Goal: Transaction & Acquisition: Purchase product/service

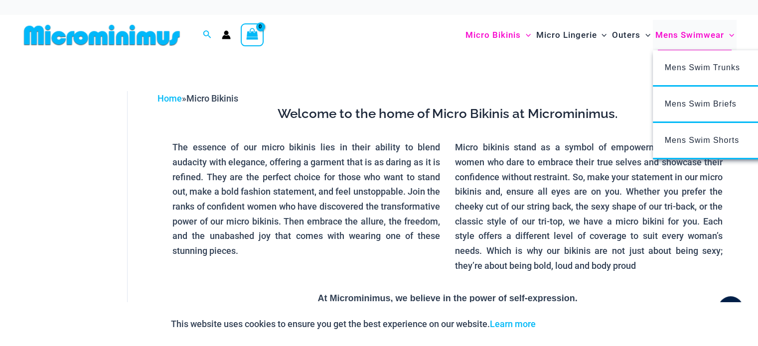
click at [695, 33] on span "Mens Swimwear" at bounding box center [689, 34] width 69 height 25
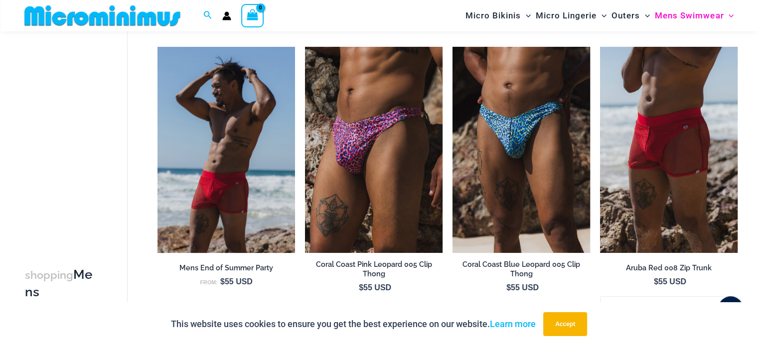
scroll to position [140, 0]
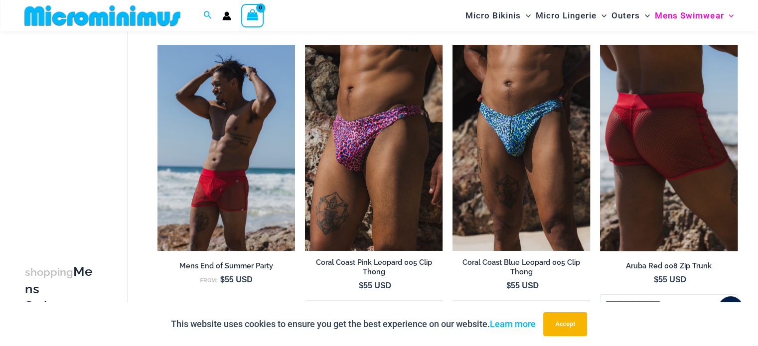
click at [630, 110] on img at bounding box center [668, 148] width 137 height 206
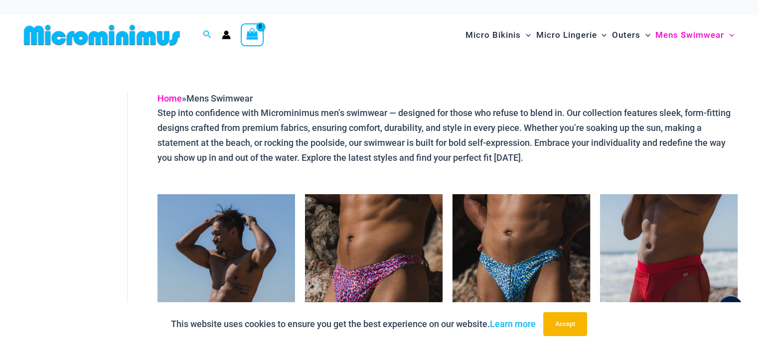
click at [172, 101] on link "Home" at bounding box center [169, 98] width 24 height 10
